Goal: Task Accomplishment & Management: Manage account settings

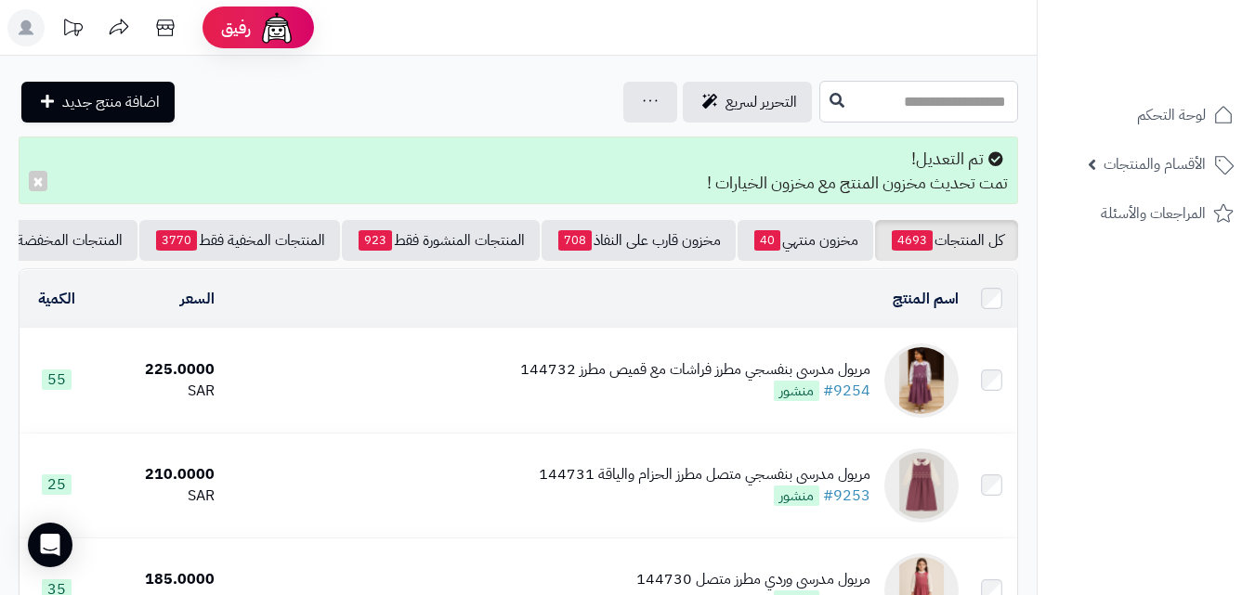
click at [962, 96] on input "text" at bounding box center [918, 102] width 199 height 42
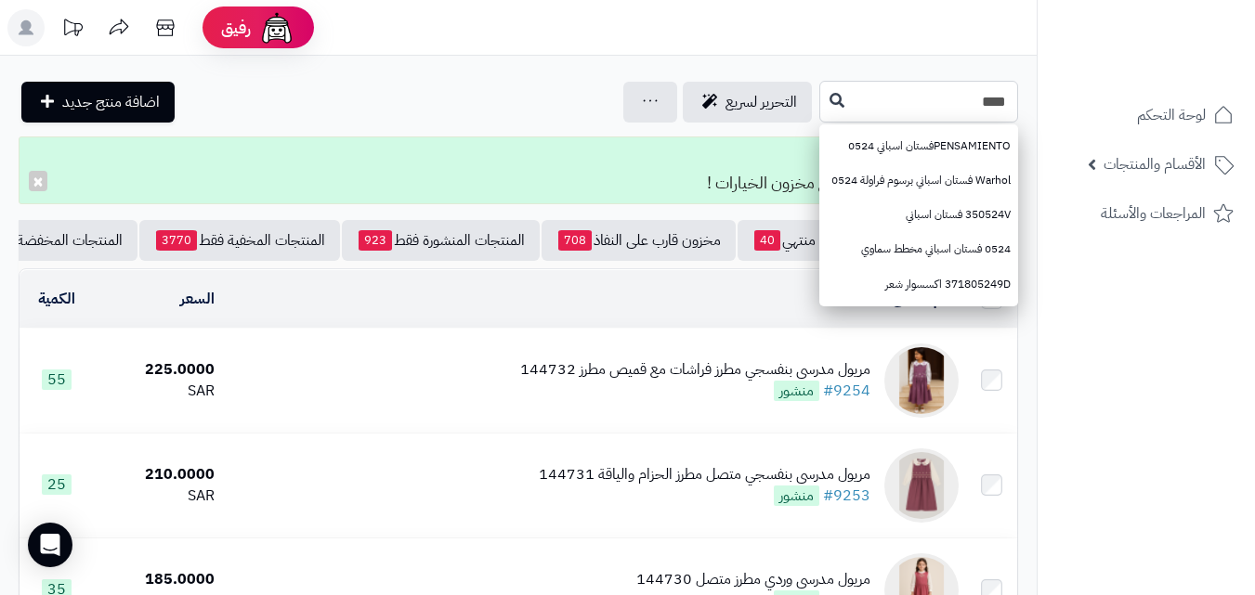
click at [923, 101] on input "****" at bounding box center [918, 102] width 199 height 42
type input "****"
click at [830, 98] on icon at bounding box center [837, 99] width 15 height 15
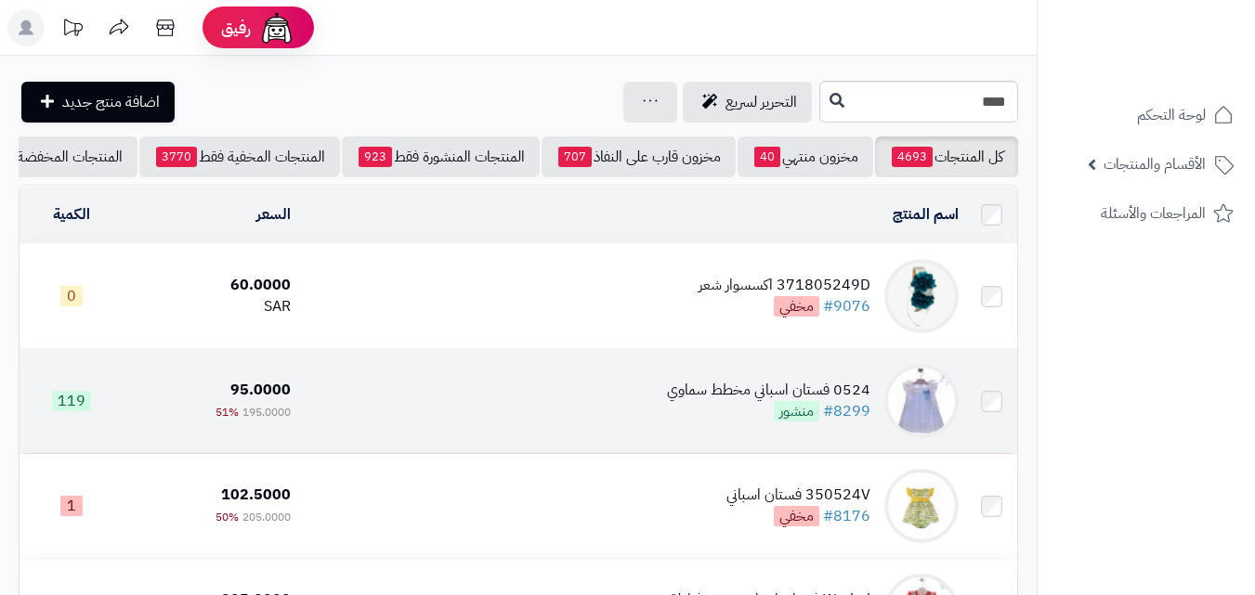
click at [621, 406] on td "0524 فستان اسباني مخطط سماوي #8299 منشور" at bounding box center [632, 401] width 668 height 104
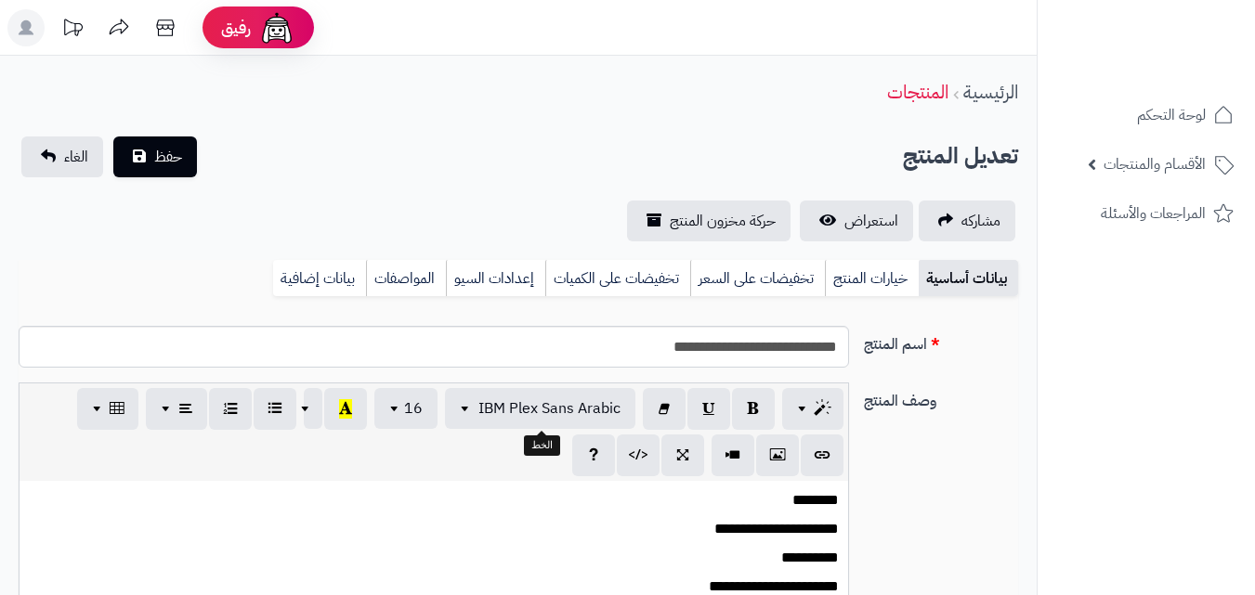
scroll to position [293, 0]
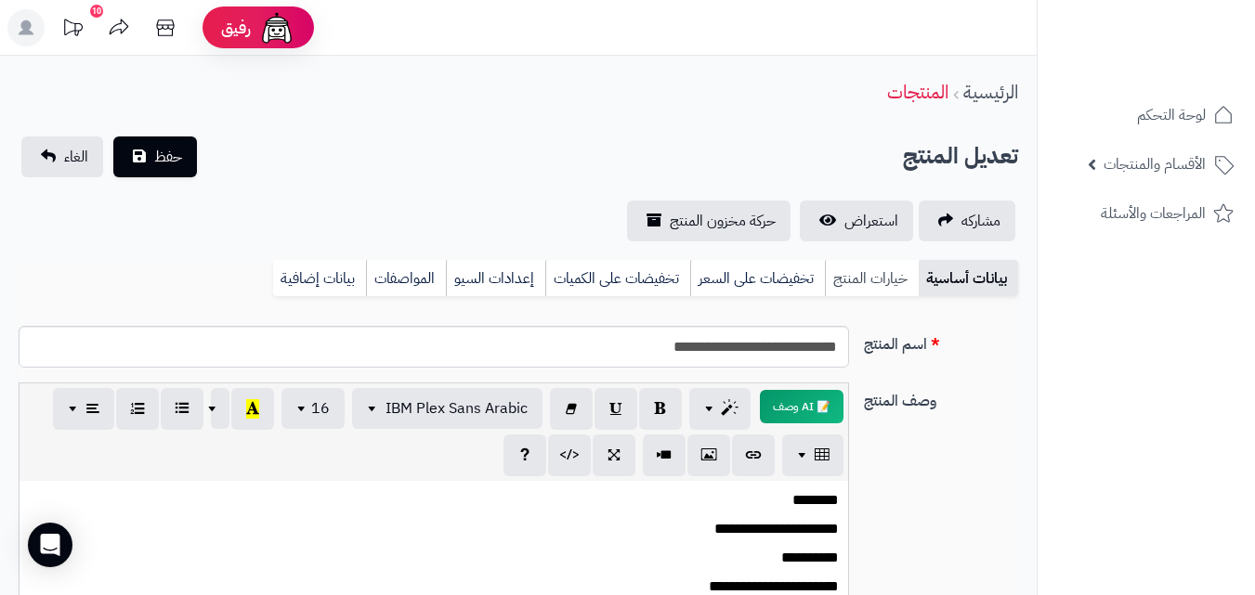
click at [854, 269] on link "خيارات المنتج" at bounding box center [872, 278] width 94 height 37
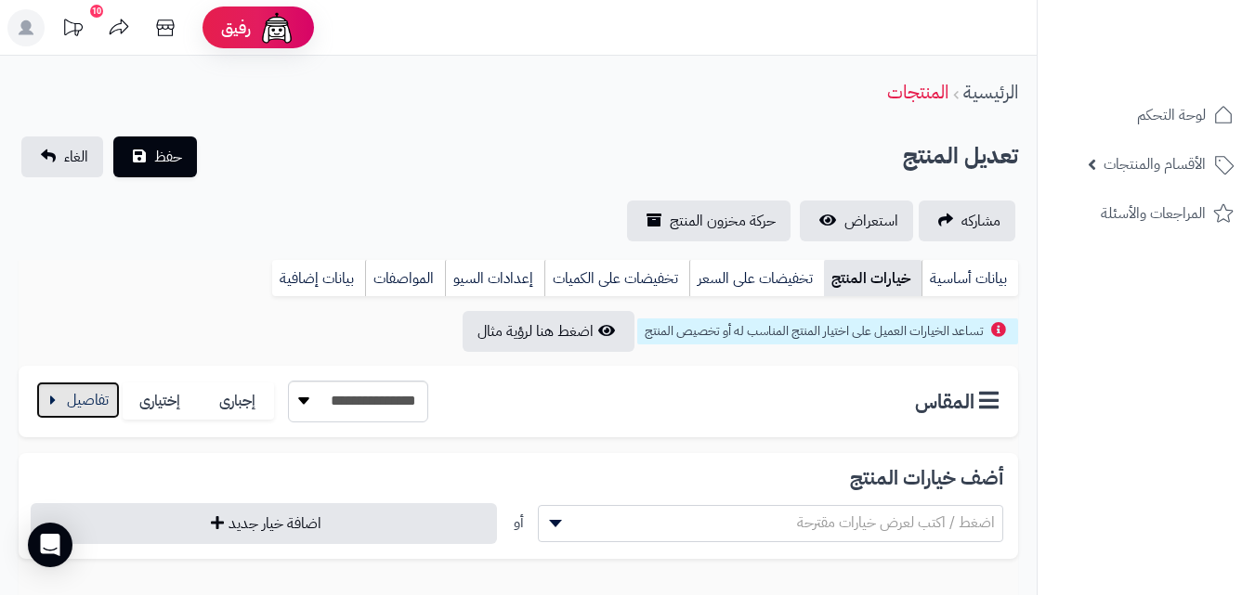
click at [59, 410] on button "button" at bounding box center [78, 400] width 84 height 37
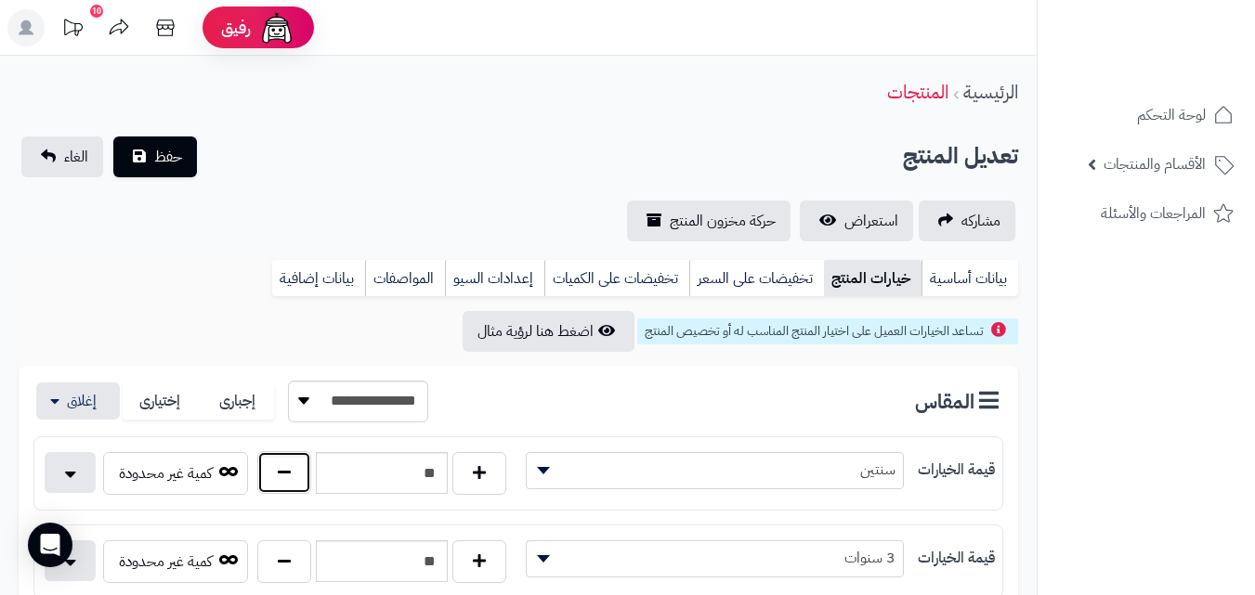
click at [301, 475] on button "button" at bounding box center [284, 472] width 54 height 43
type input "**"
click at [171, 150] on span "حفظ" at bounding box center [168, 156] width 28 height 22
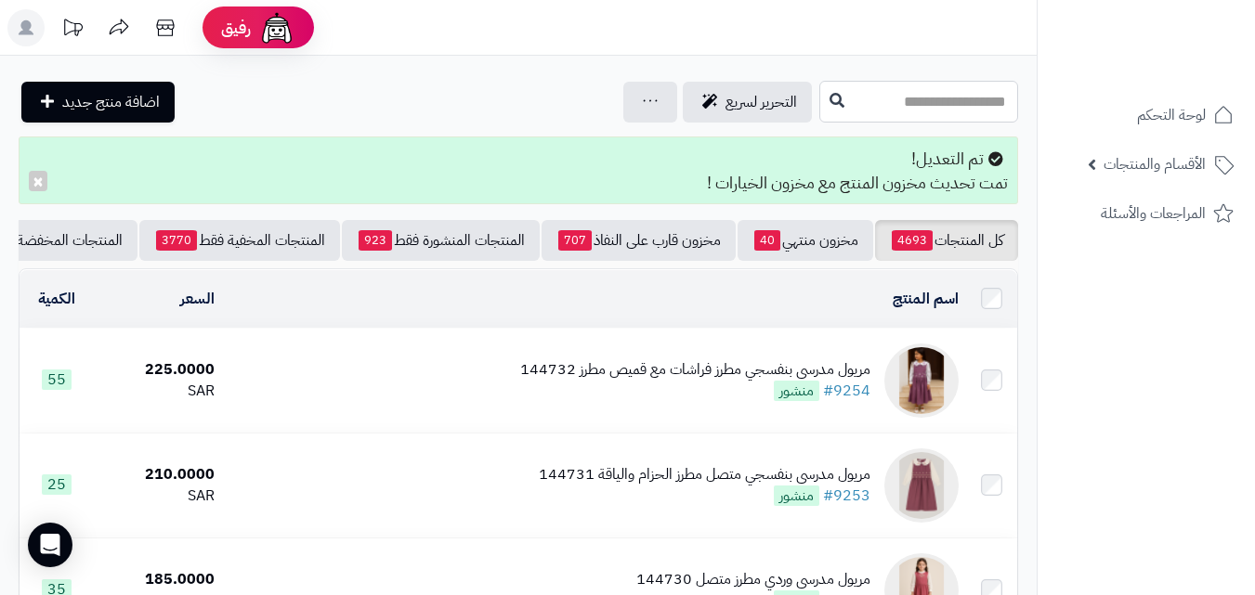
click at [948, 95] on input "text" at bounding box center [918, 102] width 199 height 42
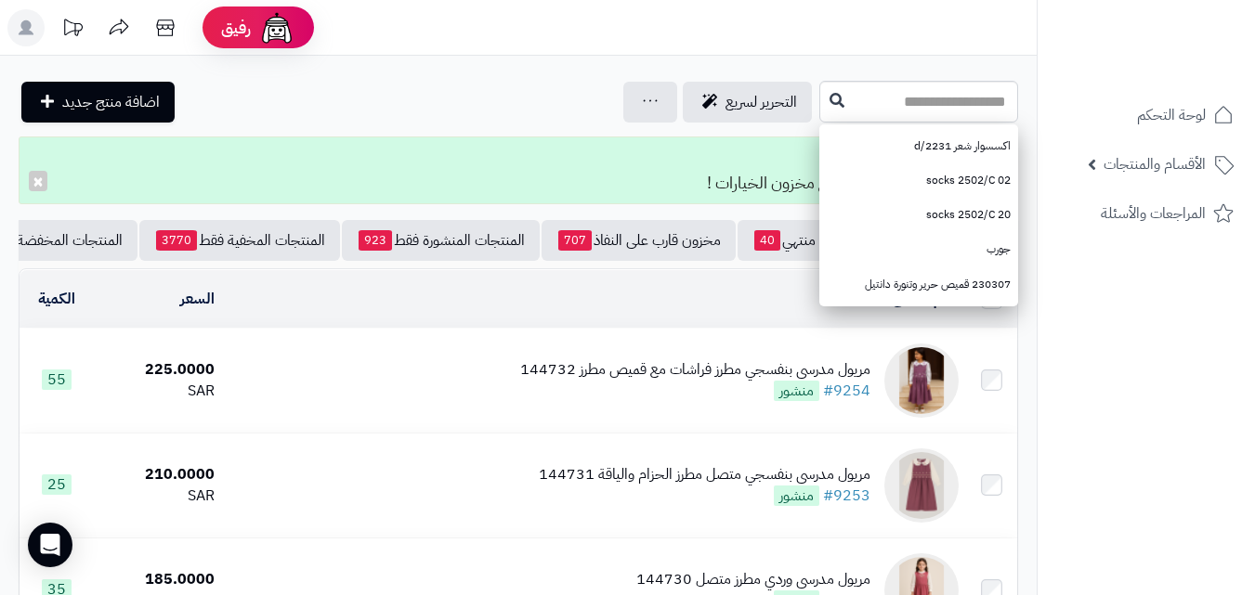
click at [848, 20] on header "رفيق ! الطلبات معالجة مكتمل إرجاع المنتجات العملاء المتواجدون الان 20267 عملاء …" at bounding box center [627, 28] width 1255 height 56
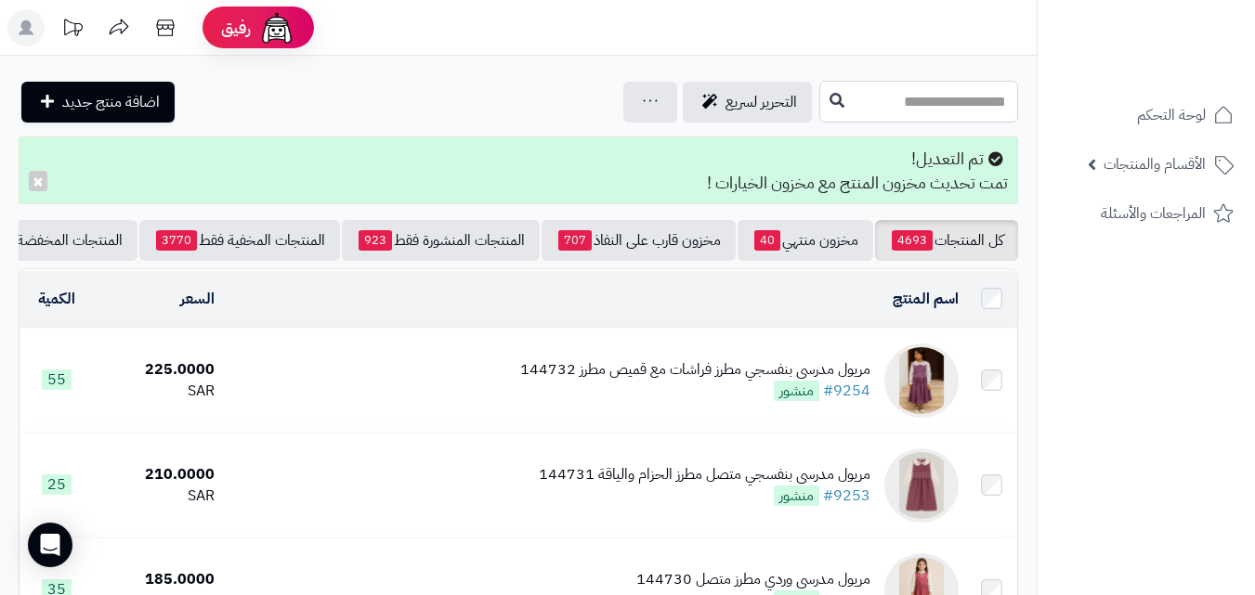
click at [888, 98] on input "text" at bounding box center [918, 102] width 199 height 42
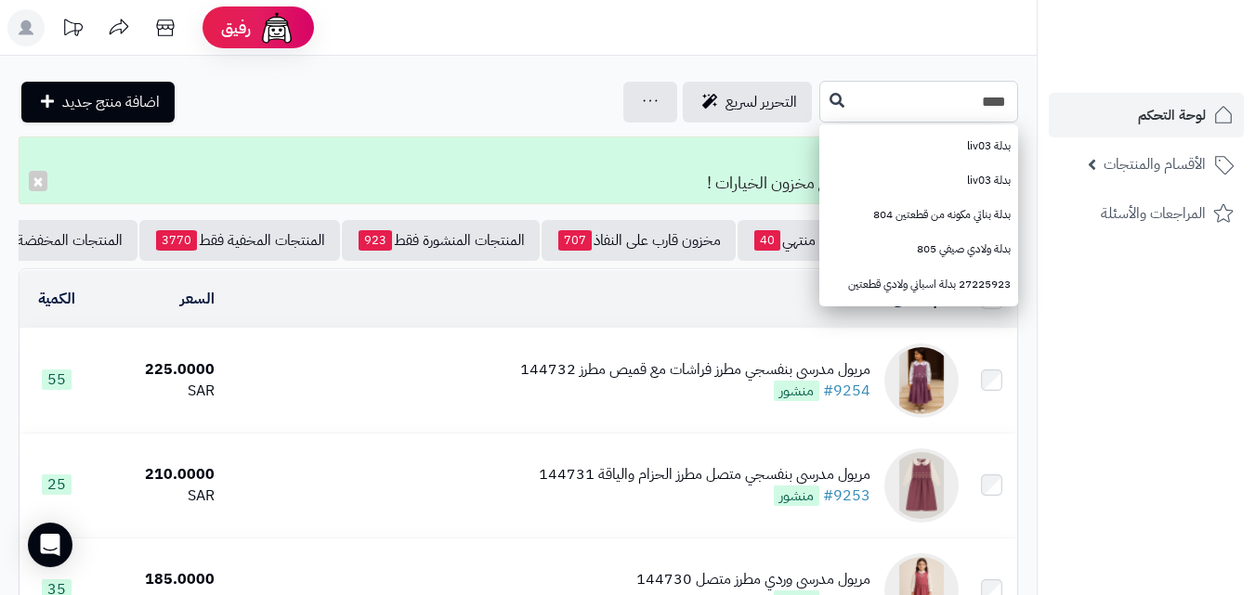
drag, startPoint x: 909, startPoint y: 96, endPoint x: 1103, endPoint y: 117, distance: 194.4
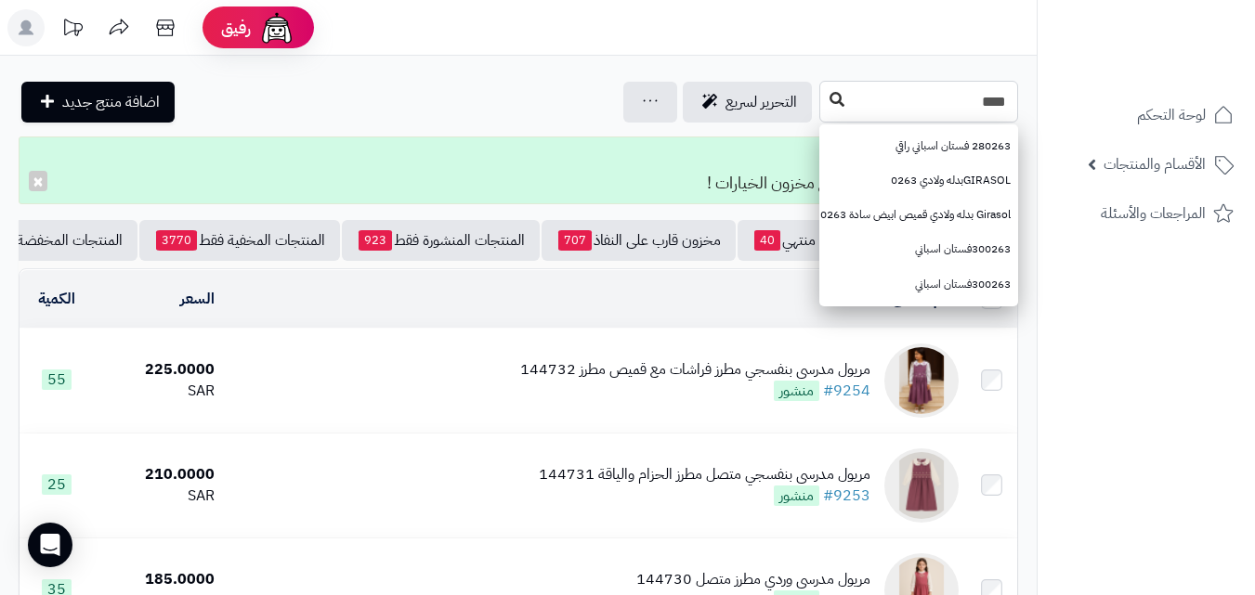
type input "****"
click at [823, 109] on button at bounding box center [837, 100] width 28 height 35
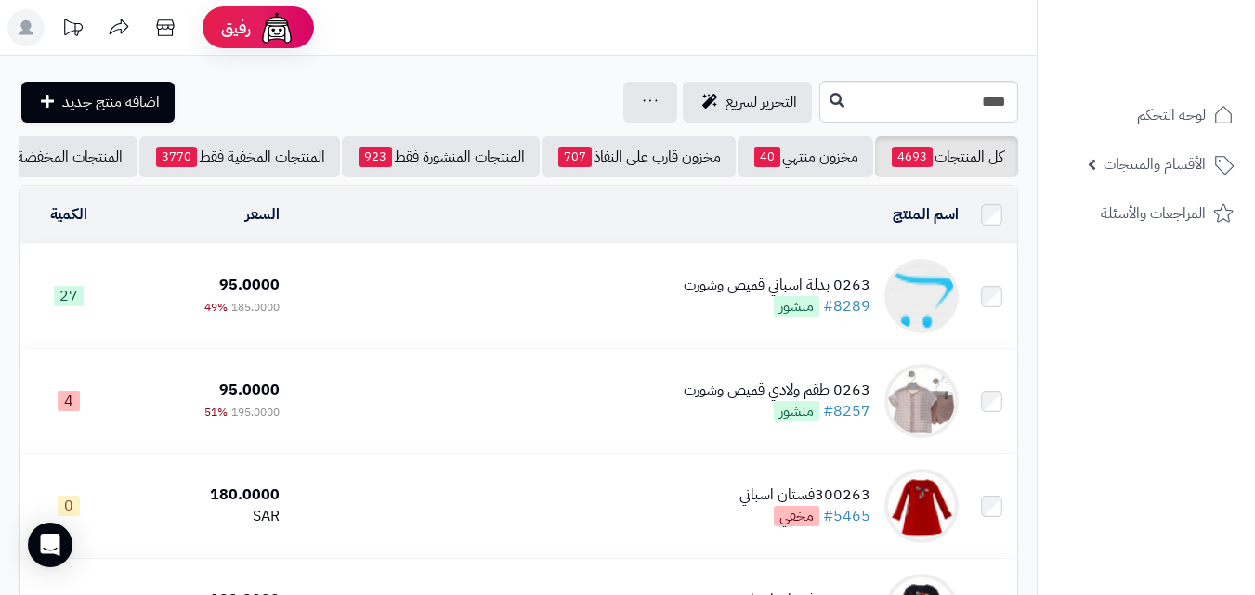
click at [485, 340] on td "0263 بدلة اسباني قميص وشورت #8289 منشور" at bounding box center [626, 296] width 679 height 104
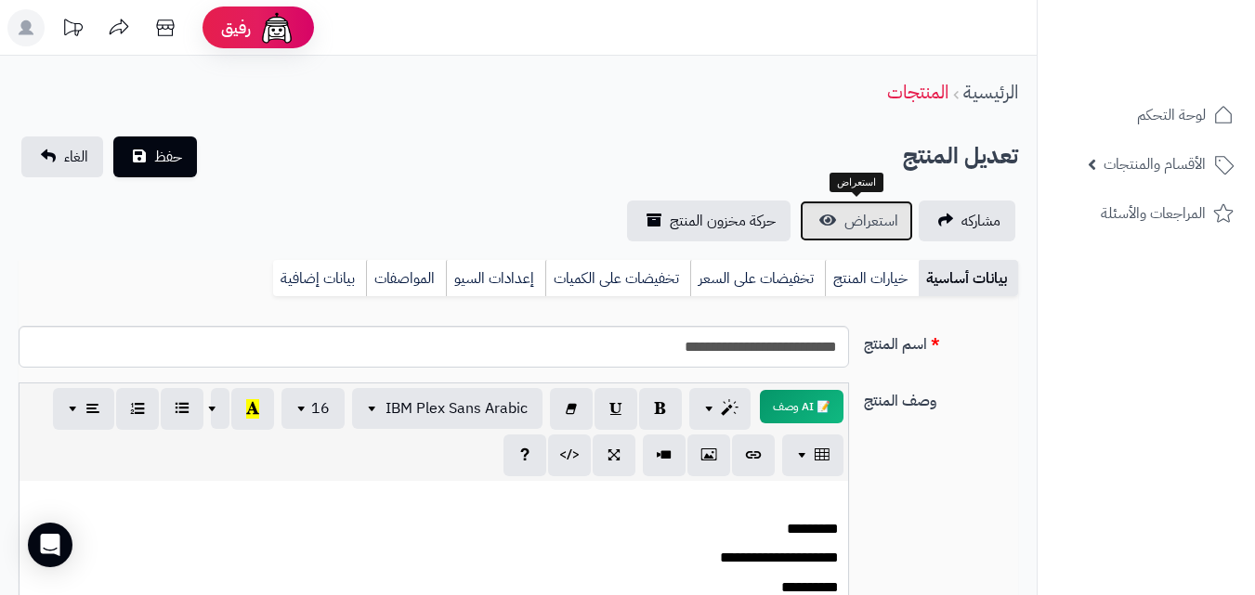
click at [896, 232] on link "استعراض" at bounding box center [856, 221] width 113 height 41
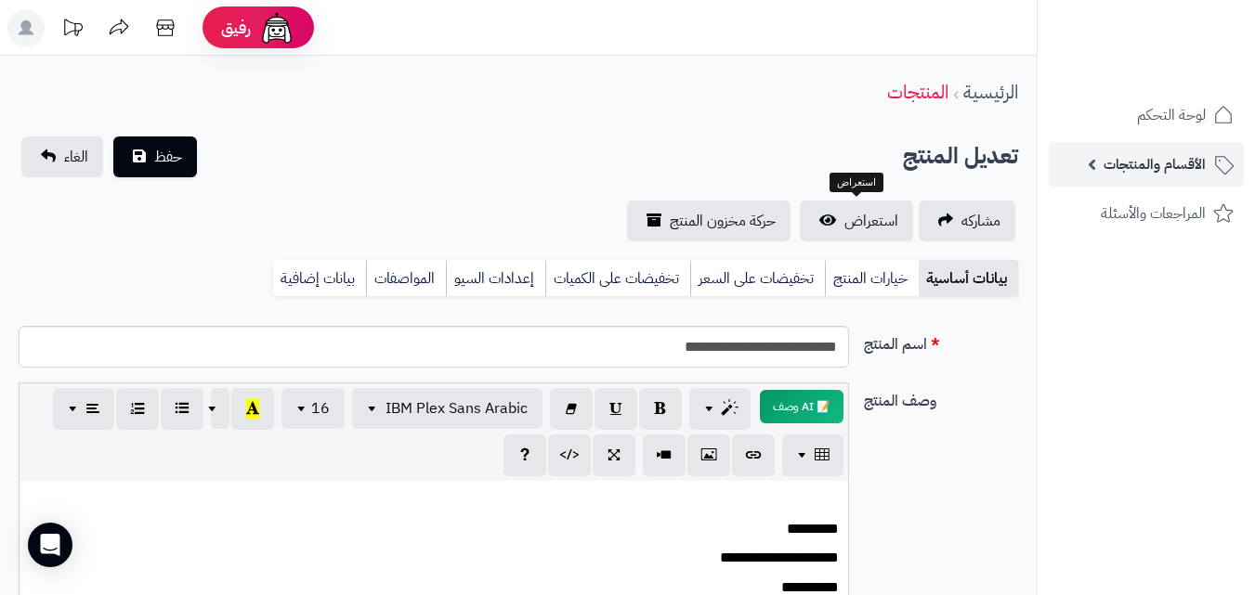
click at [1190, 175] on span "الأقسام والمنتجات" at bounding box center [1155, 164] width 102 height 26
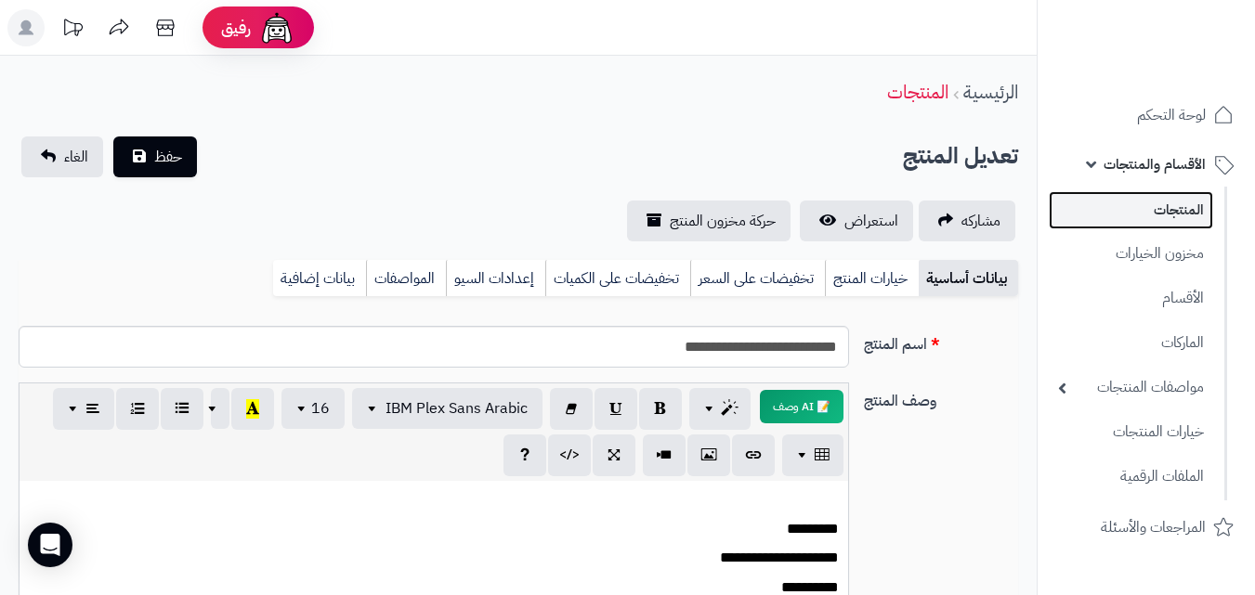
click at [1188, 199] on link "المنتجات" at bounding box center [1131, 210] width 164 height 38
